Goal: Task Accomplishment & Management: Complete application form

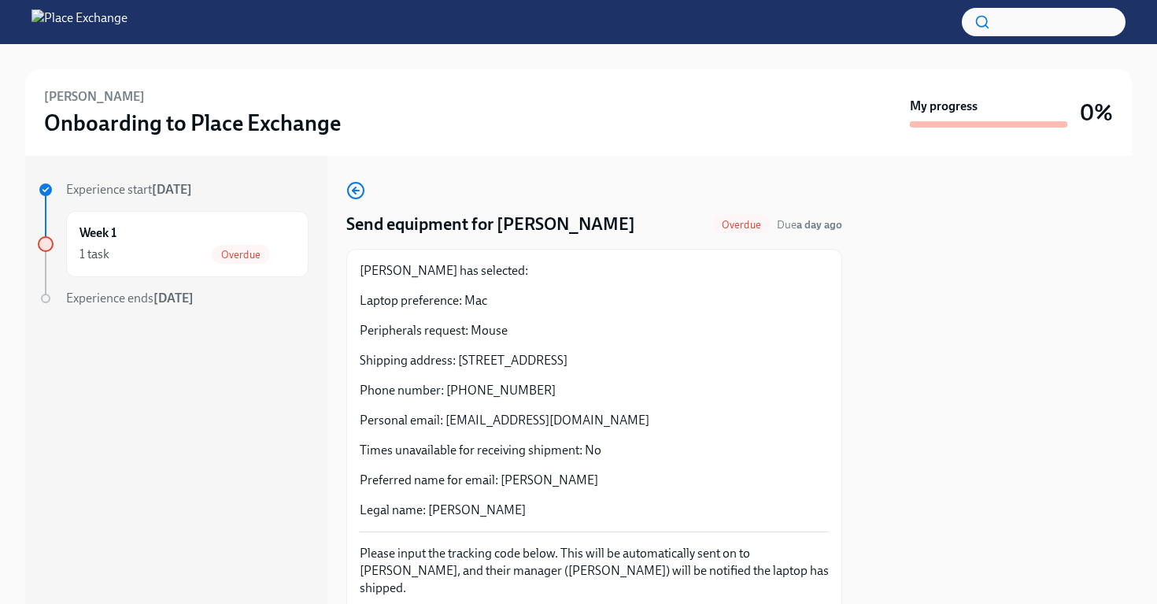
scroll to position [110, 0]
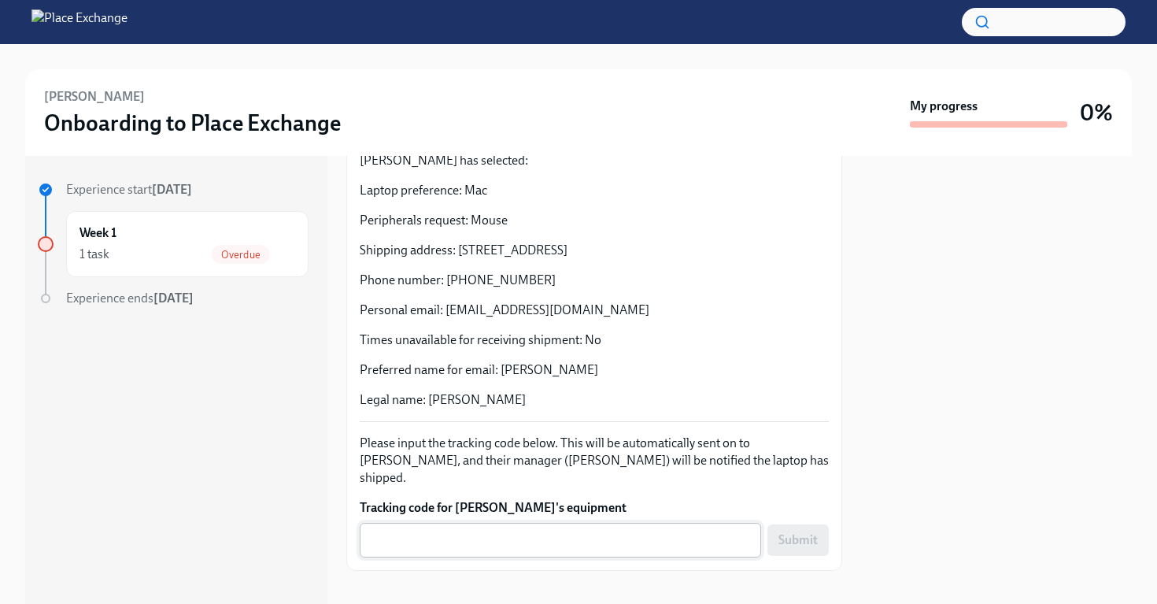
click at [457, 531] on textarea "Tracking code for [PERSON_NAME]'s equipment" at bounding box center [560, 540] width 383 height 19
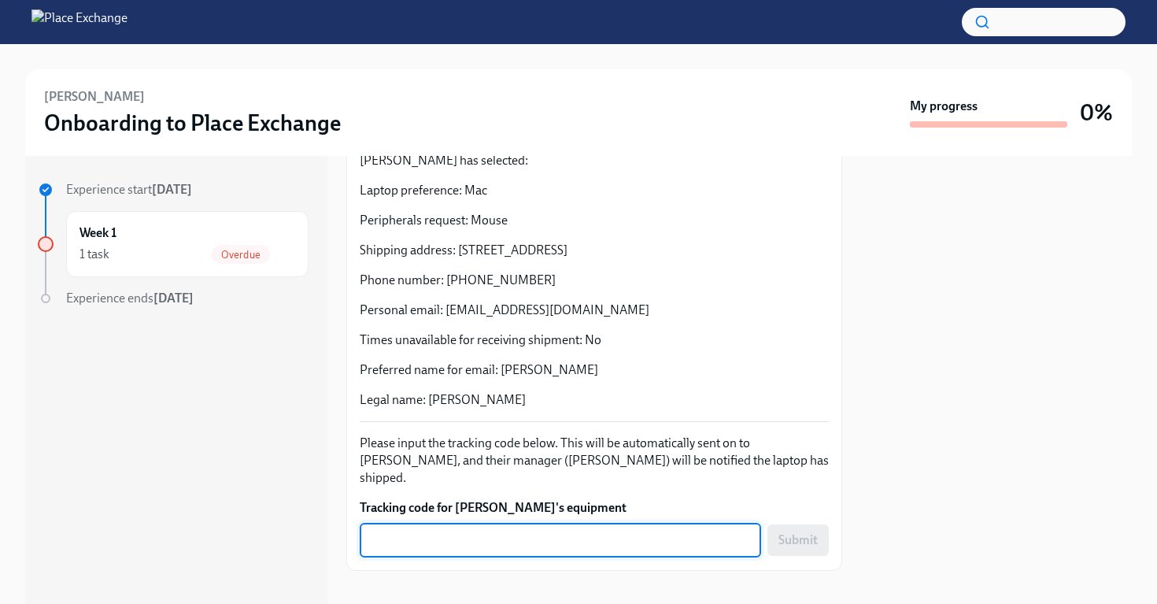
paste textarea "467611481308"
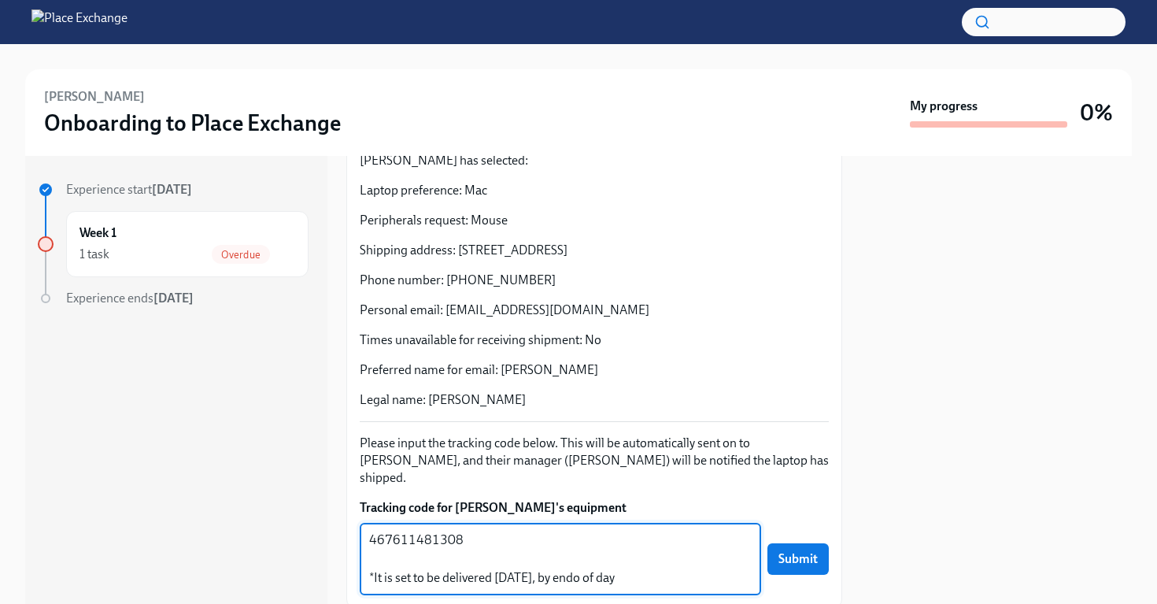
click at [571, 563] on textarea "467611481308 *It is set to be delivered [DATE], by endo of day" at bounding box center [560, 559] width 383 height 57
click at [548, 562] on textarea "467611481308 *It is set to be delivered [DATE], by end of day" at bounding box center [560, 559] width 383 height 57
click at [609, 564] on textarea "467611481308 *It is set to be delivered [DATE], by end of day" at bounding box center [560, 559] width 383 height 57
click at [649, 556] on textarea "467611481308 *It is set to be delivered [DATE], by end of day." at bounding box center [560, 559] width 383 height 57
click at [568, 563] on textarea "467611481308 *It is set to be delivered [DATE], by end of day." at bounding box center [560, 559] width 383 height 57
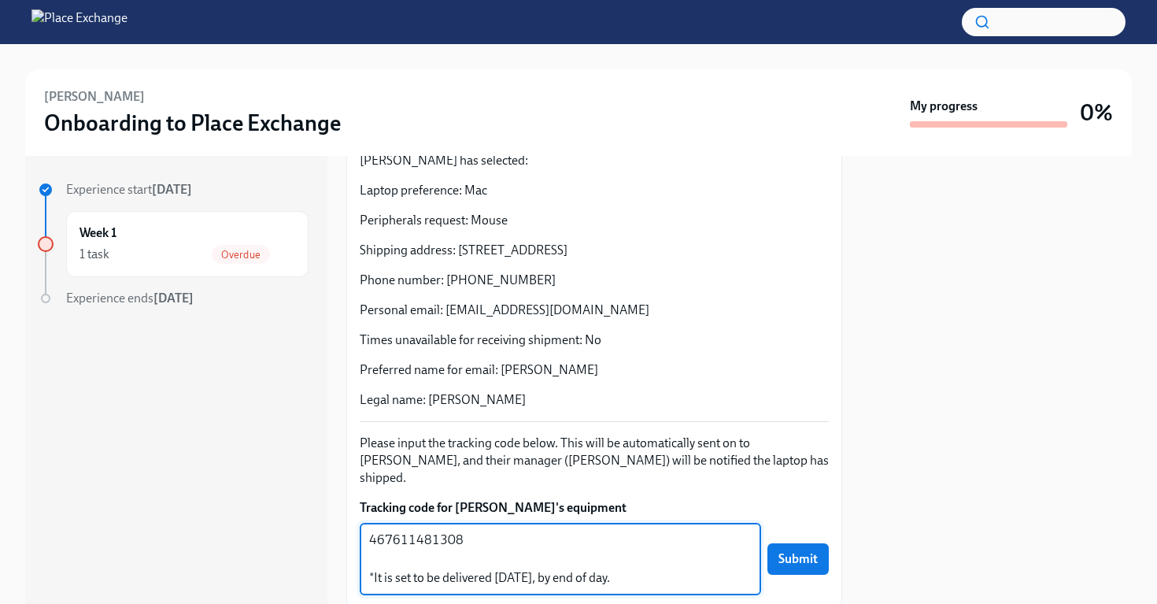
click at [646, 557] on textarea "467611481308 *It is set to be delivered [DATE], by end of day." at bounding box center [560, 559] width 383 height 57
type textarea "467611481308 *It is set to be delivered [DATE], by end of day."
click at [791, 551] on span "Submit" at bounding box center [798, 559] width 39 height 16
